Goal: Information Seeking & Learning: Learn about a topic

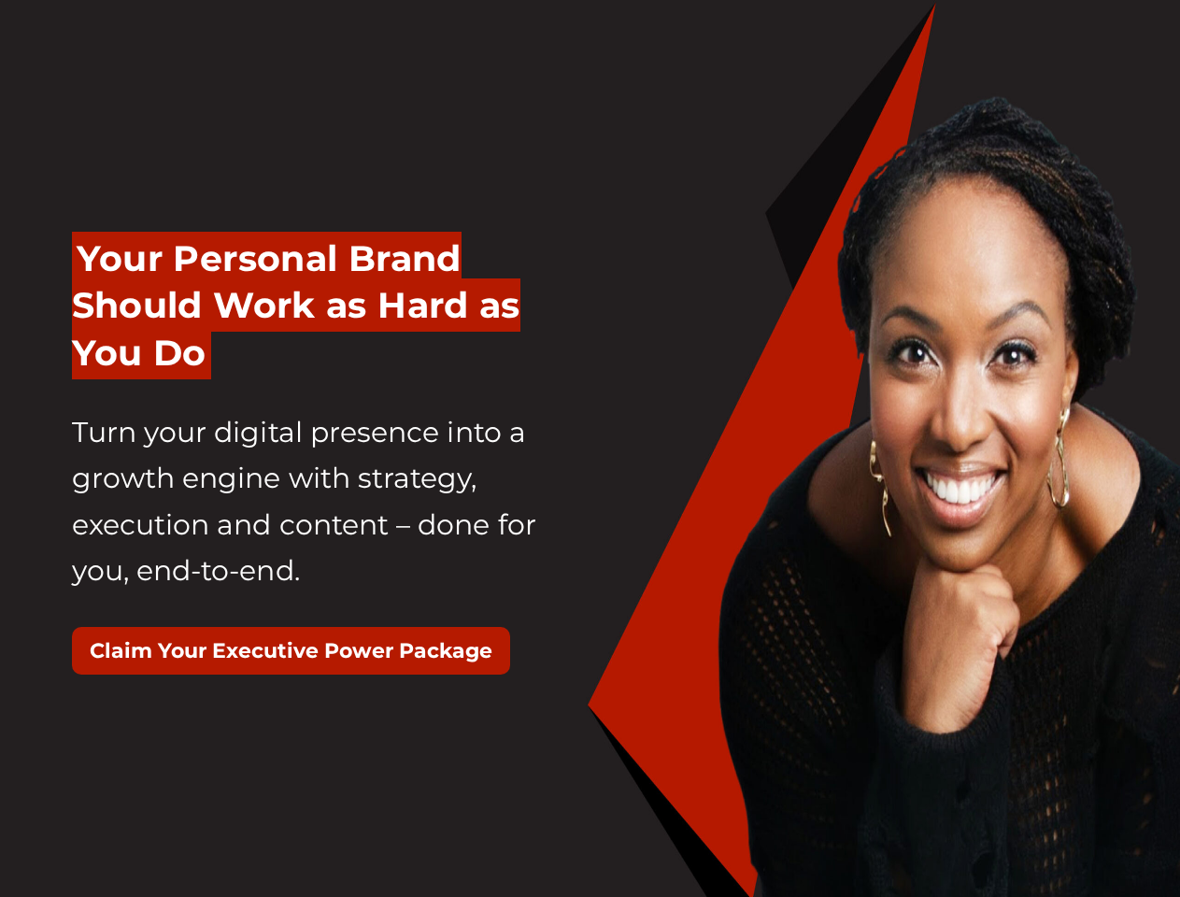
click at [590, 449] on div "Your Personal Brand Should Work as Hard as You Do Turn your digital presence in…" at bounding box center [324, 464] width 533 height 504
